Goal: Task Accomplishment & Management: Manage account settings

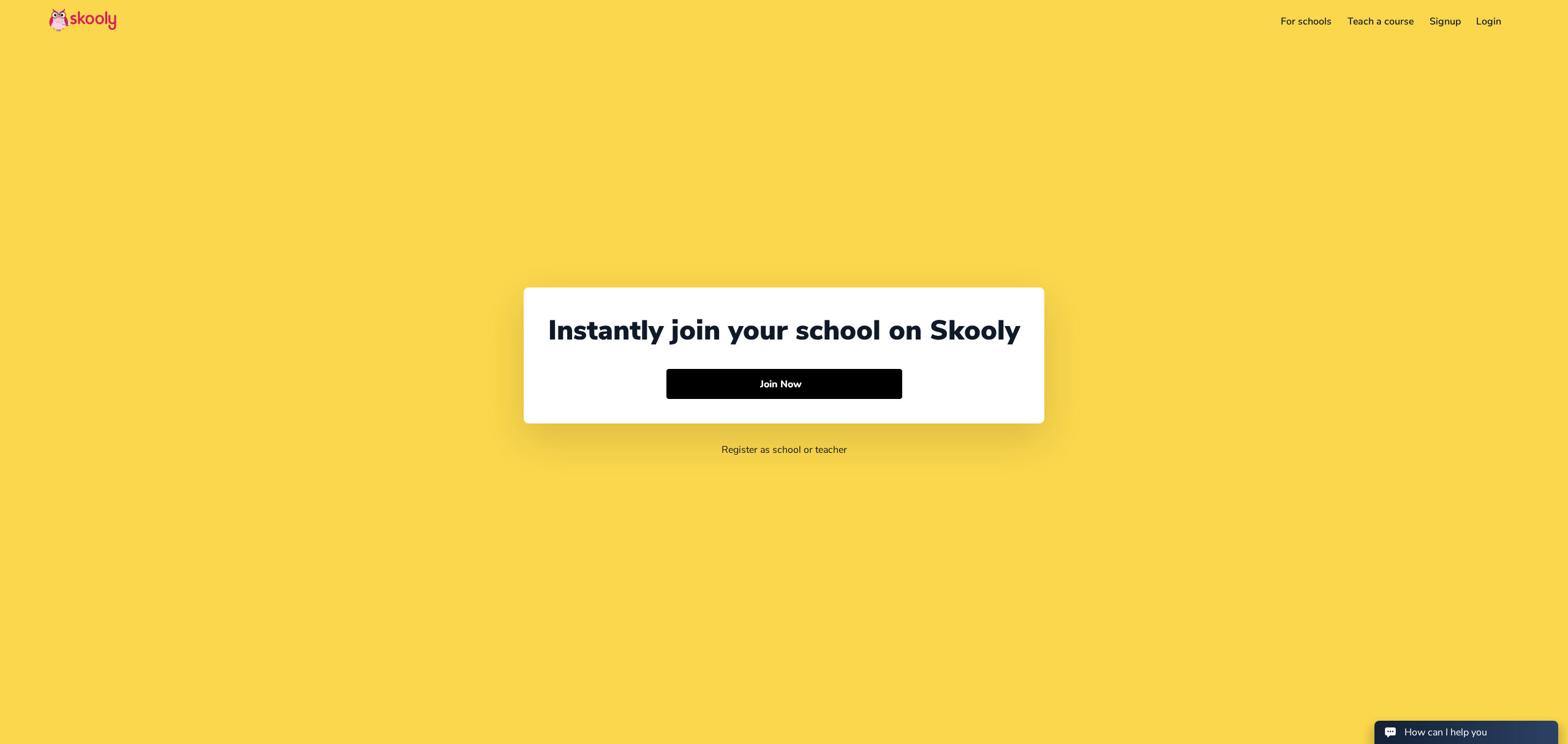
select select "971"
select select "[GEOGRAPHIC_DATA]"
select select "[GEOGRAPHIC_DATA]/[GEOGRAPHIC_DATA]"
click at [1459, 15] on link "Login" at bounding box center [1460, 21] width 41 height 20
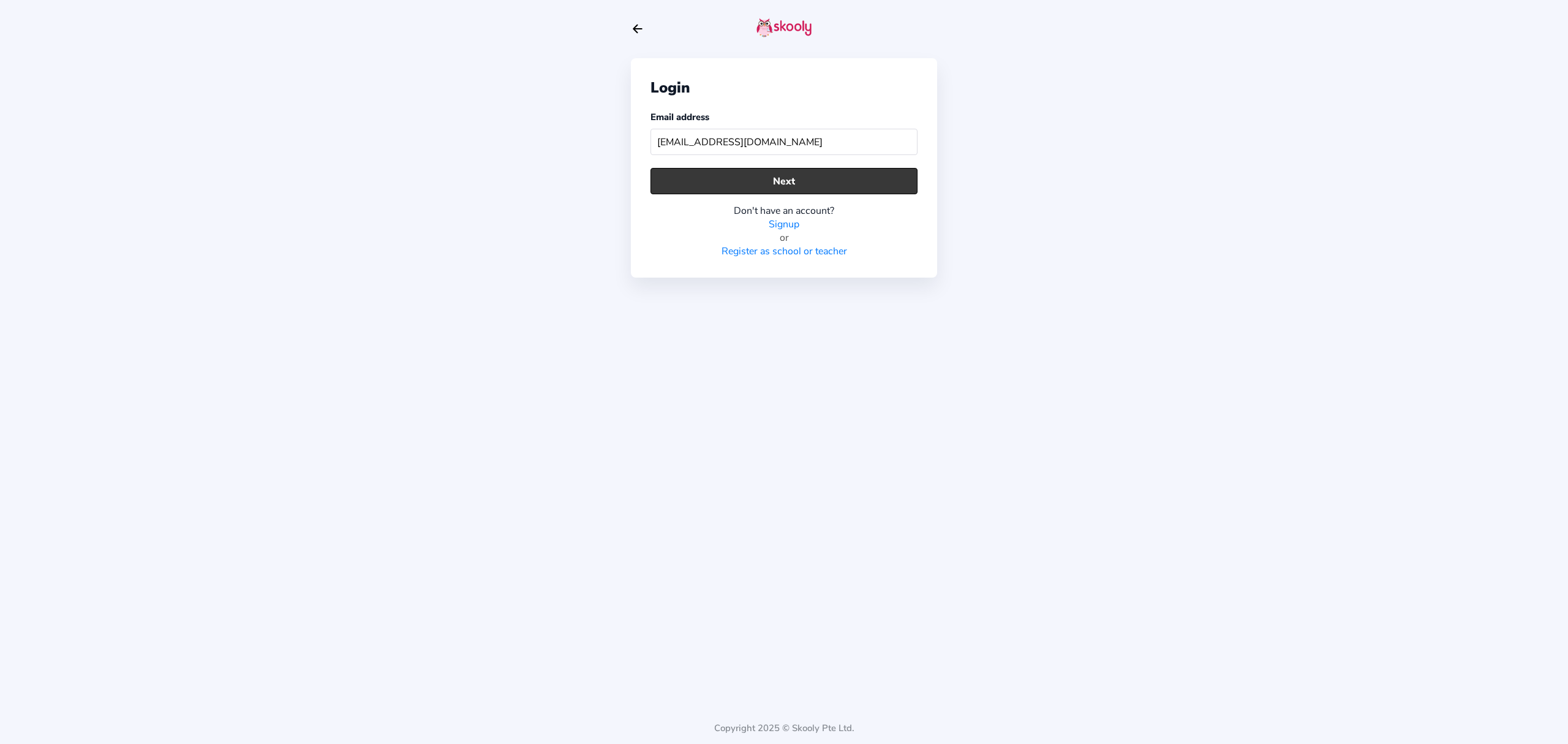
type input "[EMAIL_ADDRESS][DOMAIN_NAME]"
click at [809, 184] on button "Next" at bounding box center [784, 181] width 267 height 26
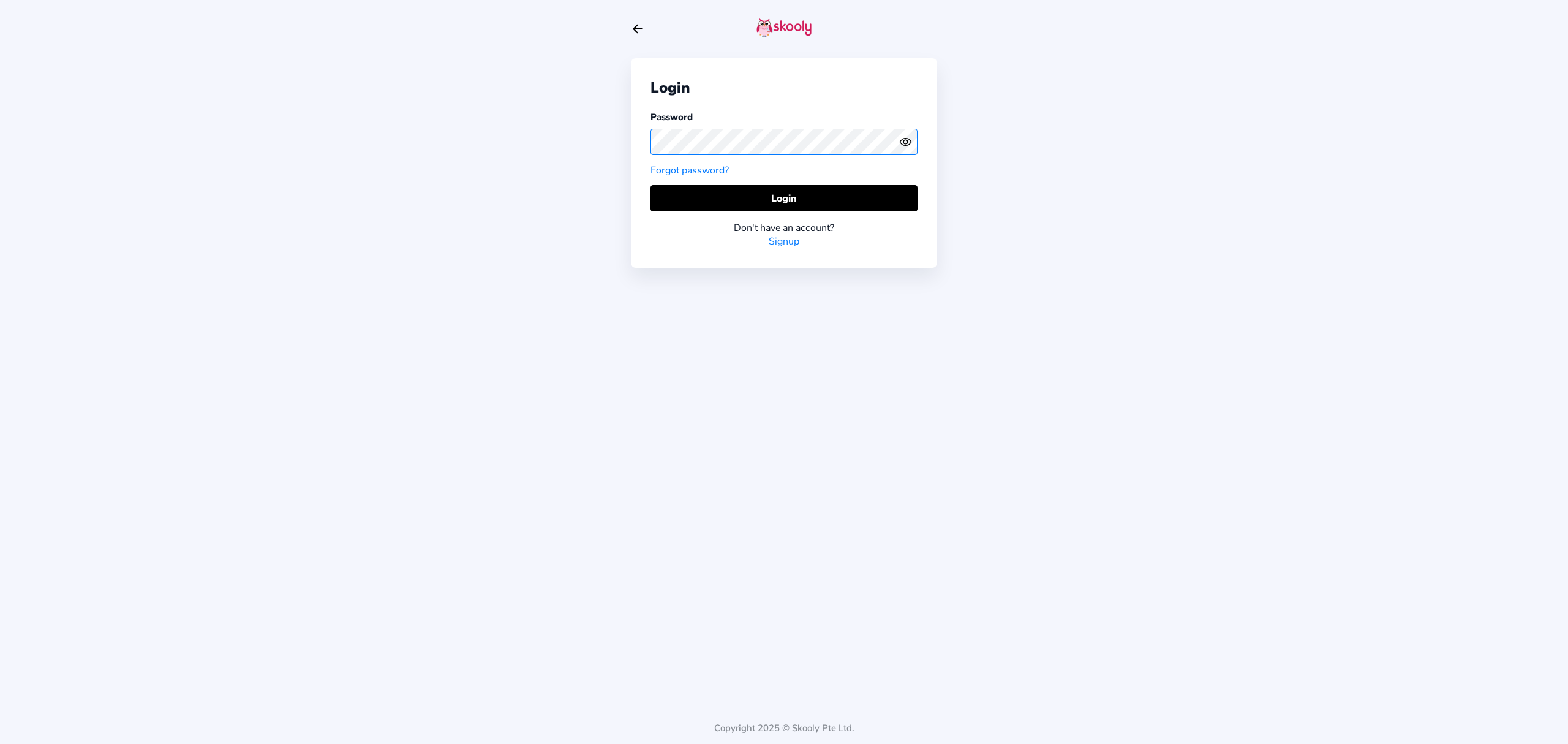
click at [628, 136] on div "Login Password Forgot password? Login Don't have an account? Signup Copyright 2…" at bounding box center [784, 372] width 1568 height 744
click at [904, 140] on circle "eye outline" at bounding box center [905, 141] width 4 height 4
click at [702, 193] on button "Login" at bounding box center [784, 198] width 267 height 26
